Goal: Consume media (video, audio)

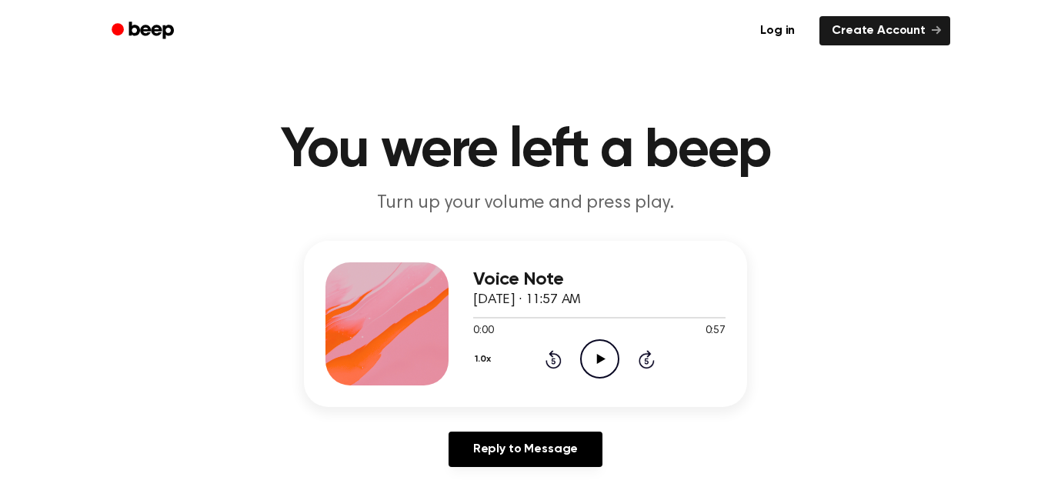
click at [595, 361] on icon "Play Audio" at bounding box center [599, 358] width 39 height 39
click at [602, 362] on icon at bounding box center [599, 359] width 7 height 10
click at [606, 366] on icon "Play Audio" at bounding box center [599, 358] width 39 height 39
click at [593, 318] on div at bounding box center [599, 317] width 252 height 12
click at [600, 358] on icon at bounding box center [600, 359] width 8 height 10
